Goal: Task Accomplishment & Management: Manage account settings

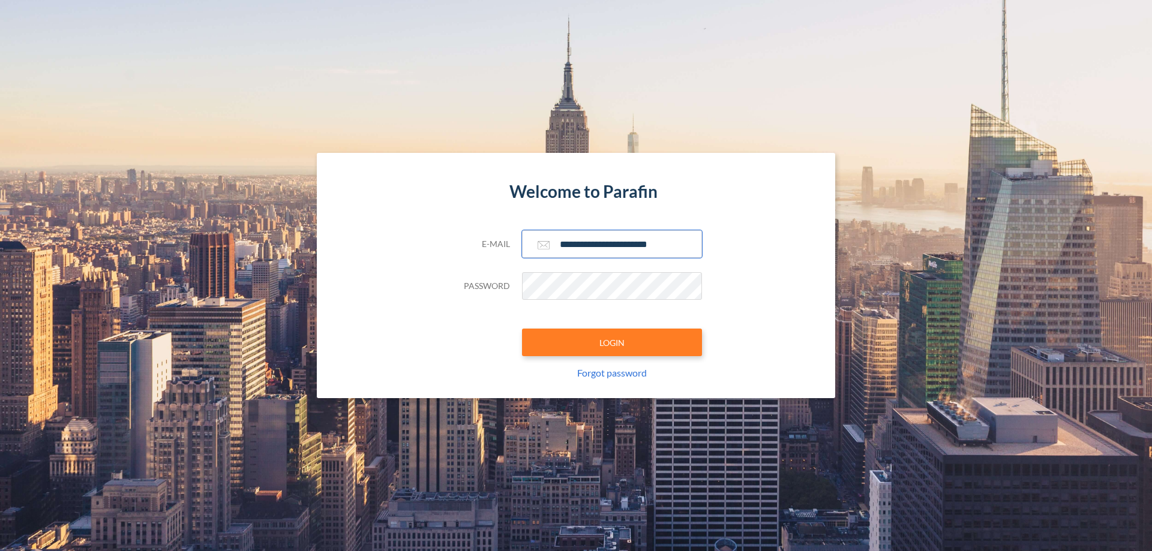
type input "**********"
click at [612, 343] on button "LOGIN" at bounding box center [612, 343] width 180 height 28
